Goal: Task Accomplishment & Management: Manage account settings

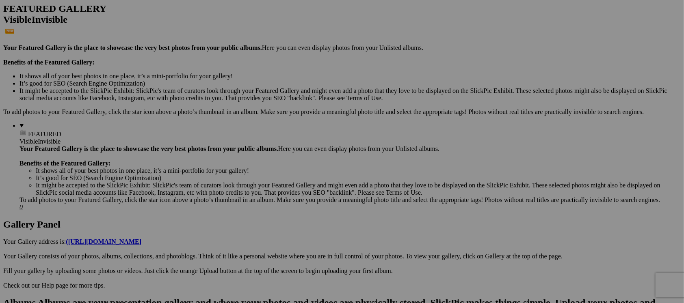
scroll to position [31, 0]
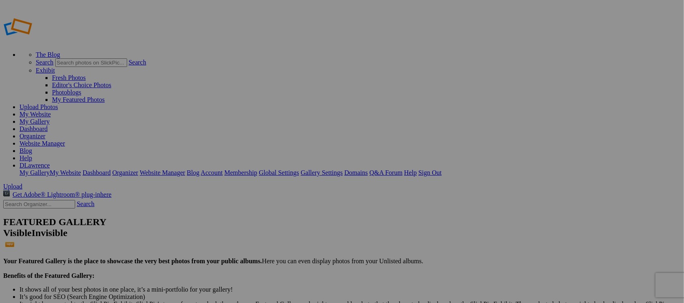
type input "Landscape"
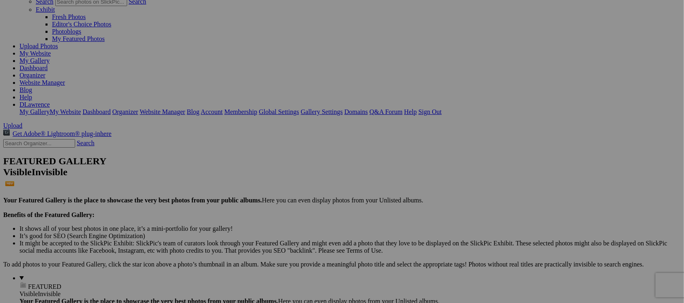
scroll to position [122, 0]
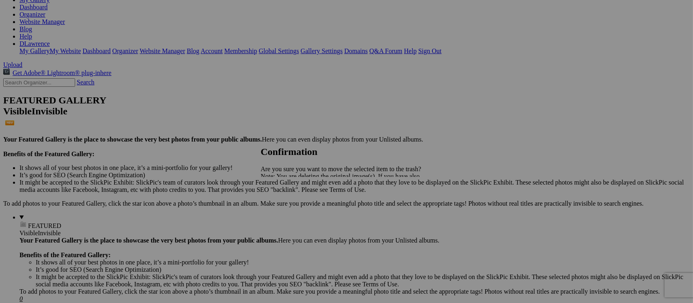
click at [288, 205] on span "Yes" at bounding box center [282, 204] width 9 height 7
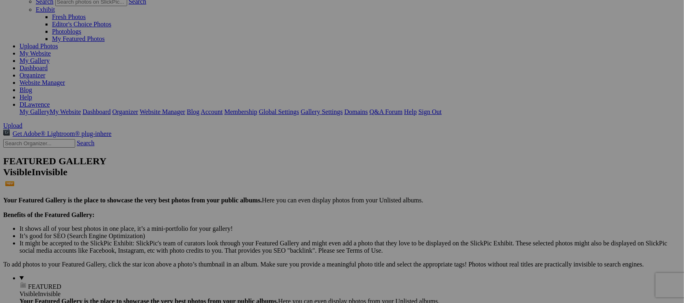
scroll to position [0, 0]
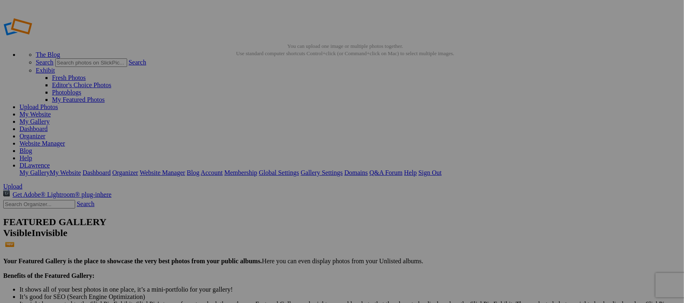
click at [51, 111] on link "My Website" at bounding box center [34, 114] width 31 height 7
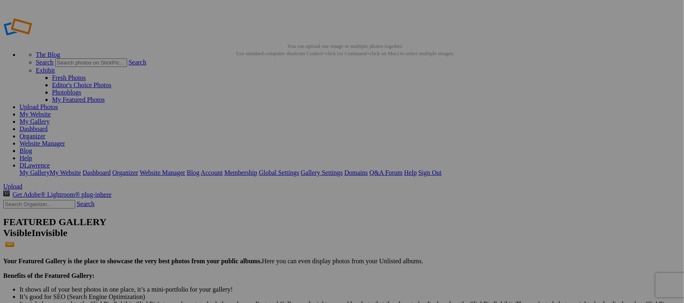
type input "People"
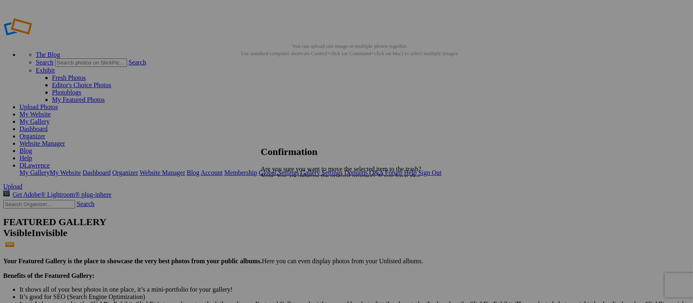
click at [288, 204] on span "Yes" at bounding box center [282, 204] width 9 height 7
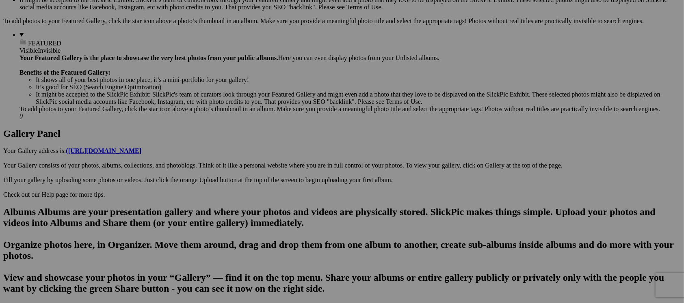
scroll to position [365, 0]
